Goal: Book appointment/travel/reservation

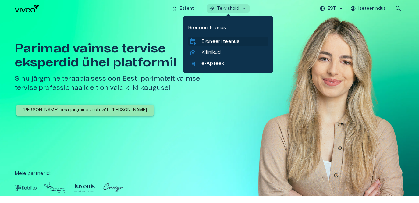
click at [228, 40] on p "Broneeri teenus" at bounding box center [220, 41] width 38 height 7
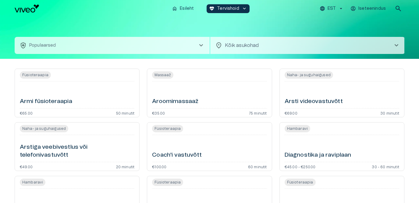
click at [157, 44] on button "health_and_safety Populaarsed chevron_right" at bounding box center [112, 45] width 195 height 17
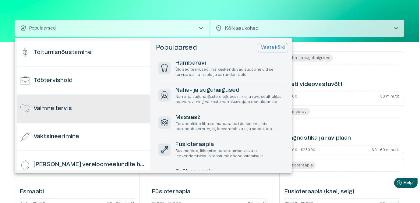
scroll to position [600, 0]
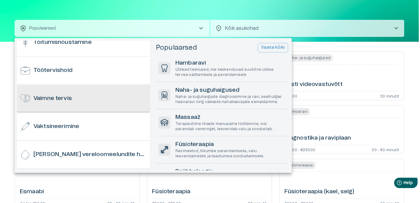
click at [103, 100] on div "Vaimne tervis" at bounding box center [83, 98] width 133 height 27
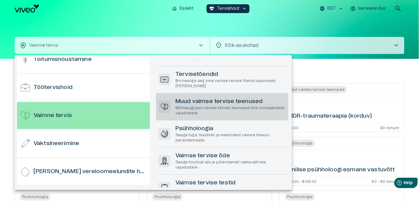
scroll to position [54, 0]
